Goal: Task Accomplishment & Management: Use online tool/utility

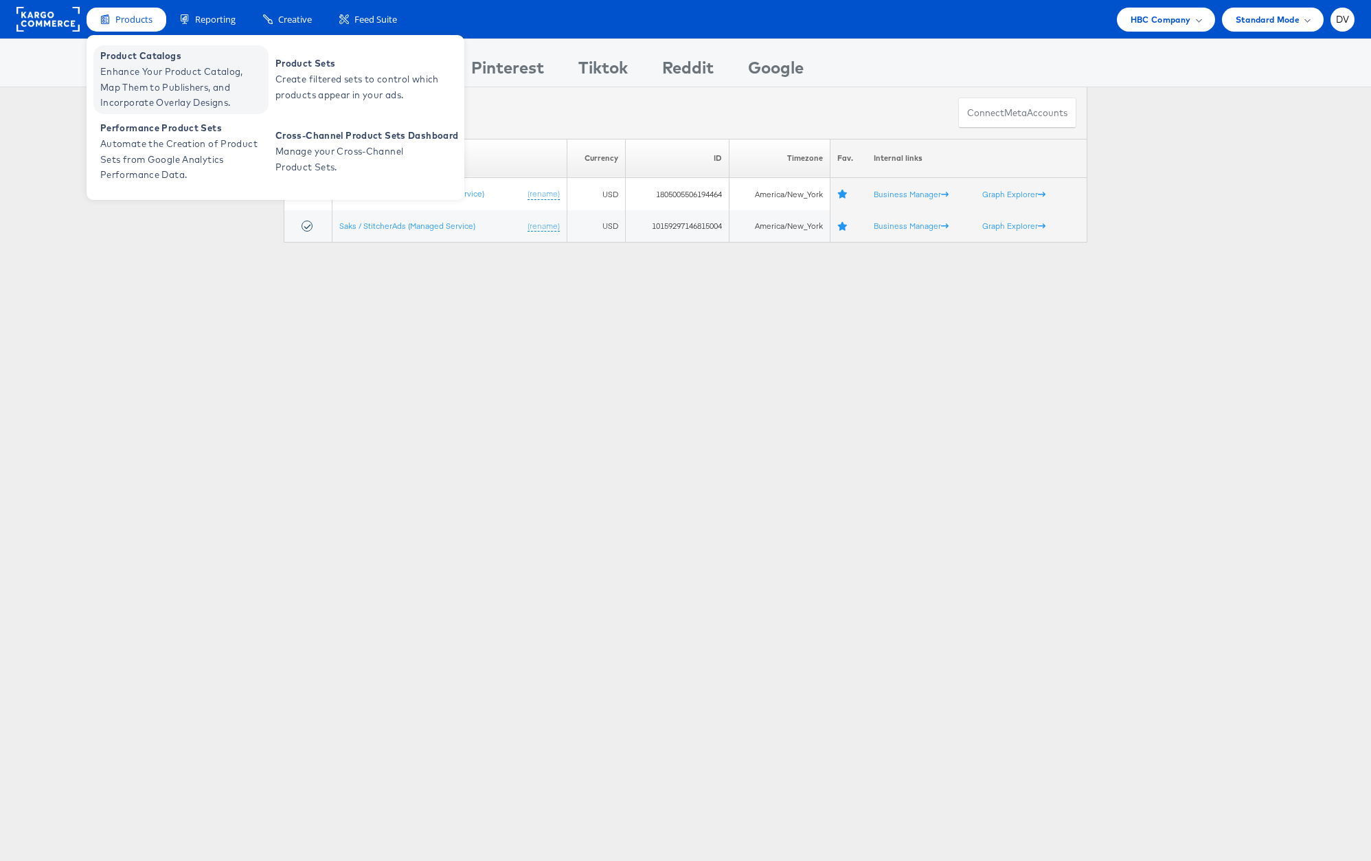
click at [140, 89] on span "Enhance Your Product Catalog, Map Them to Publishers, and Incorporate Overlay D…" at bounding box center [182, 87] width 165 height 47
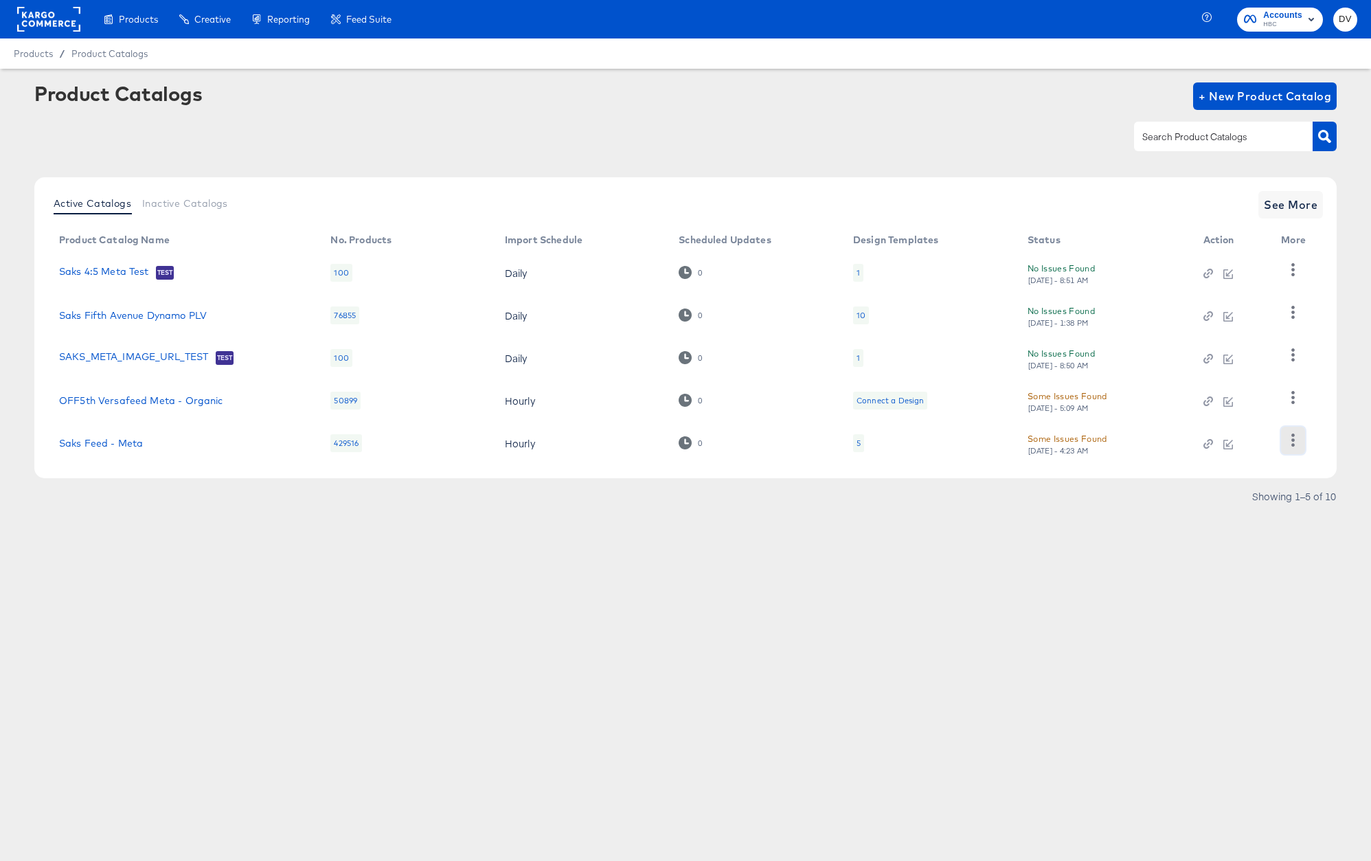
click at [1292, 446] on icon "button" at bounding box center [1292, 439] width 3 height 13
click at [1233, 353] on div "Business Manager" at bounding box center [1236, 350] width 137 height 22
click at [633, 515] on article "Product Catalogs + New Product Catalog Active Catalogs Inactive Catalogs See Mo…" at bounding box center [685, 312] width 1371 height 486
click at [1293, 441] on icon "button" at bounding box center [1292, 439] width 3 height 13
click at [1230, 354] on div "Business Manager" at bounding box center [1236, 350] width 137 height 22
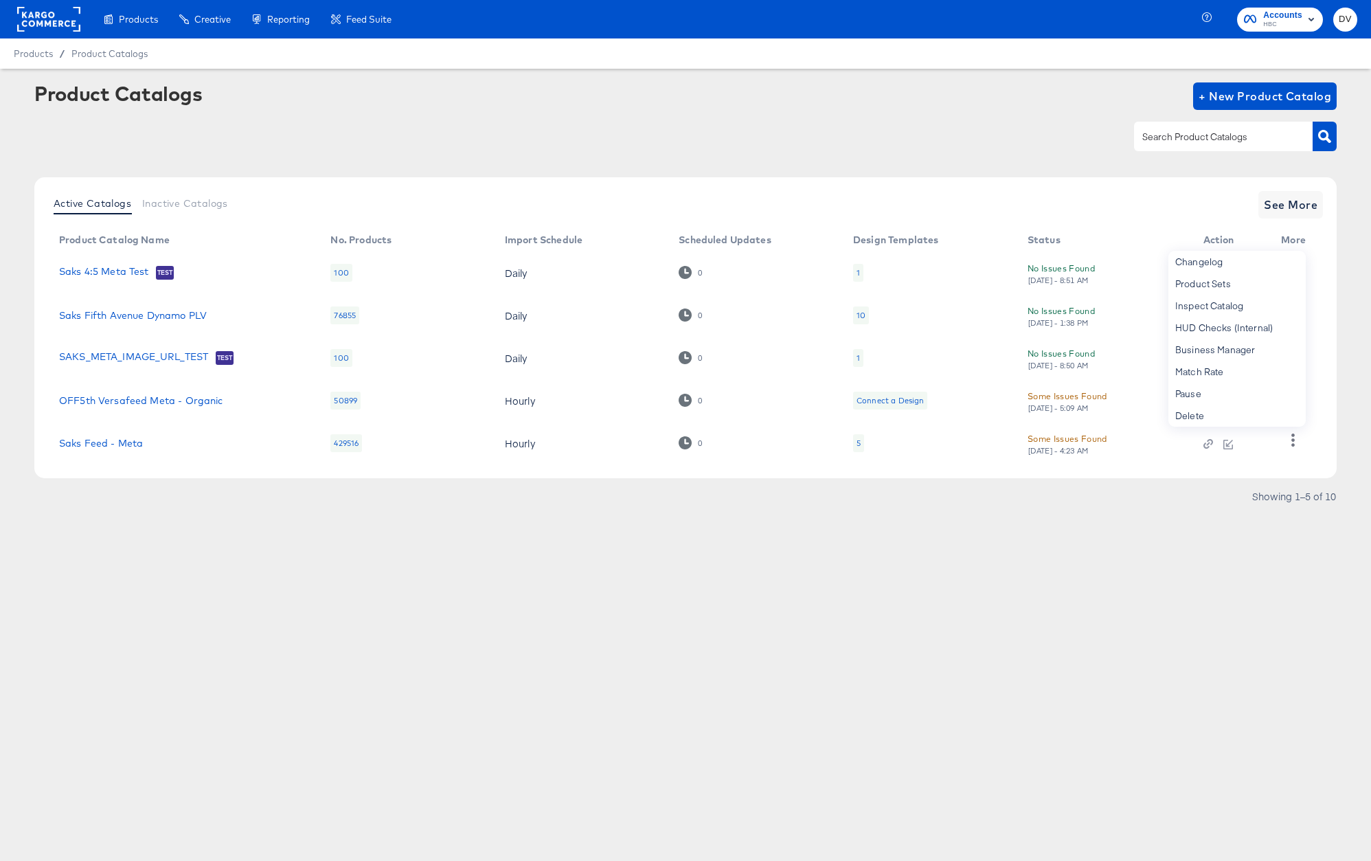
click at [1232, 721] on div "Products Creative Reporting Feed Suite Accounts HBC DV Products / Product Catal…" at bounding box center [685, 430] width 1371 height 861
click at [1287, 446] on icon "button" at bounding box center [1293, 439] width 13 height 13
click at [1190, 349] on div "Business Manager" at bounding box center [1236, 350] width 137 height 22
